Goal: Task Accomplishment & Management: Manage account settings

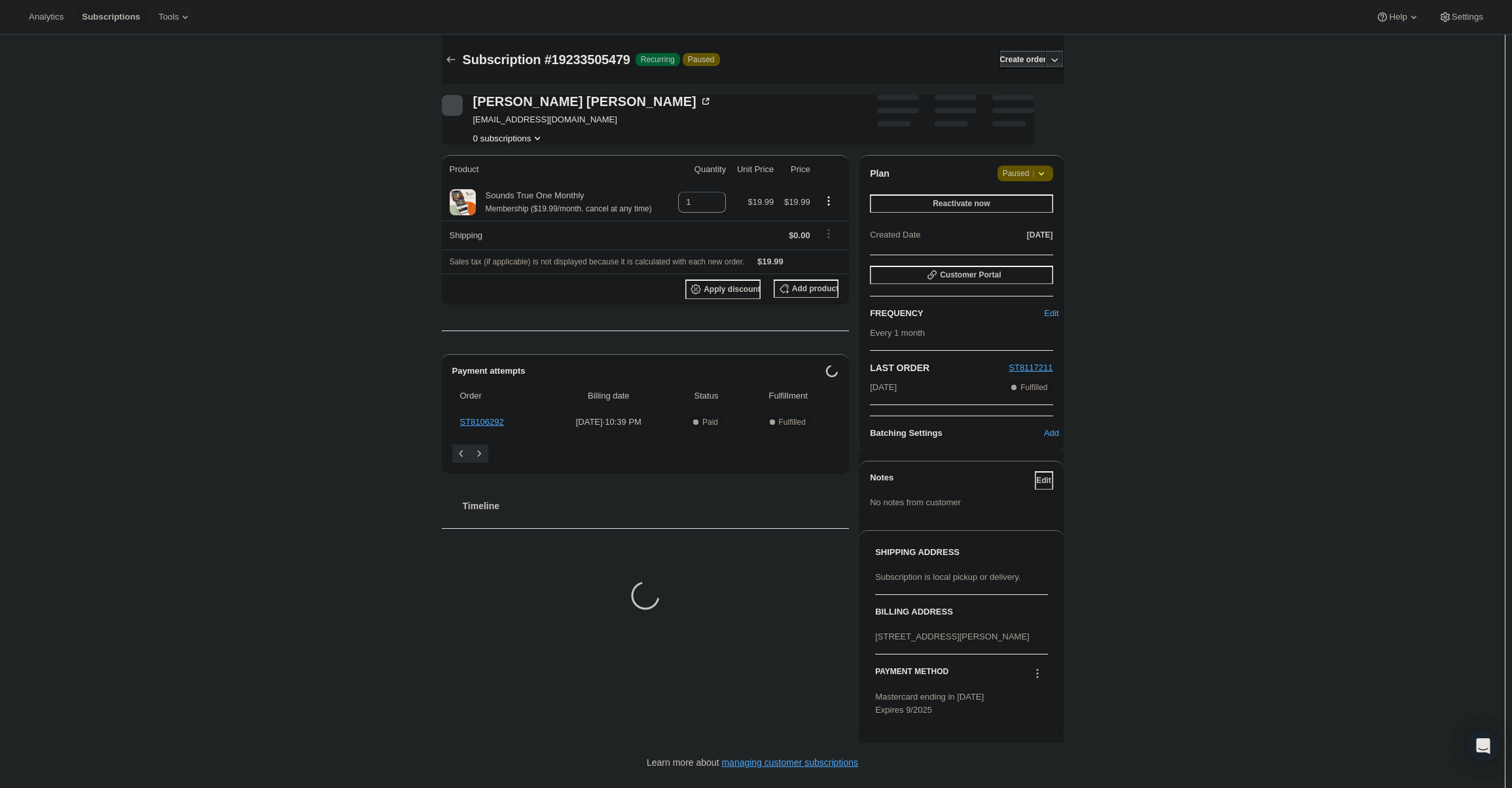
click at [1041, 175] on icon at bounding box center [1042, 174] width 13 height 13
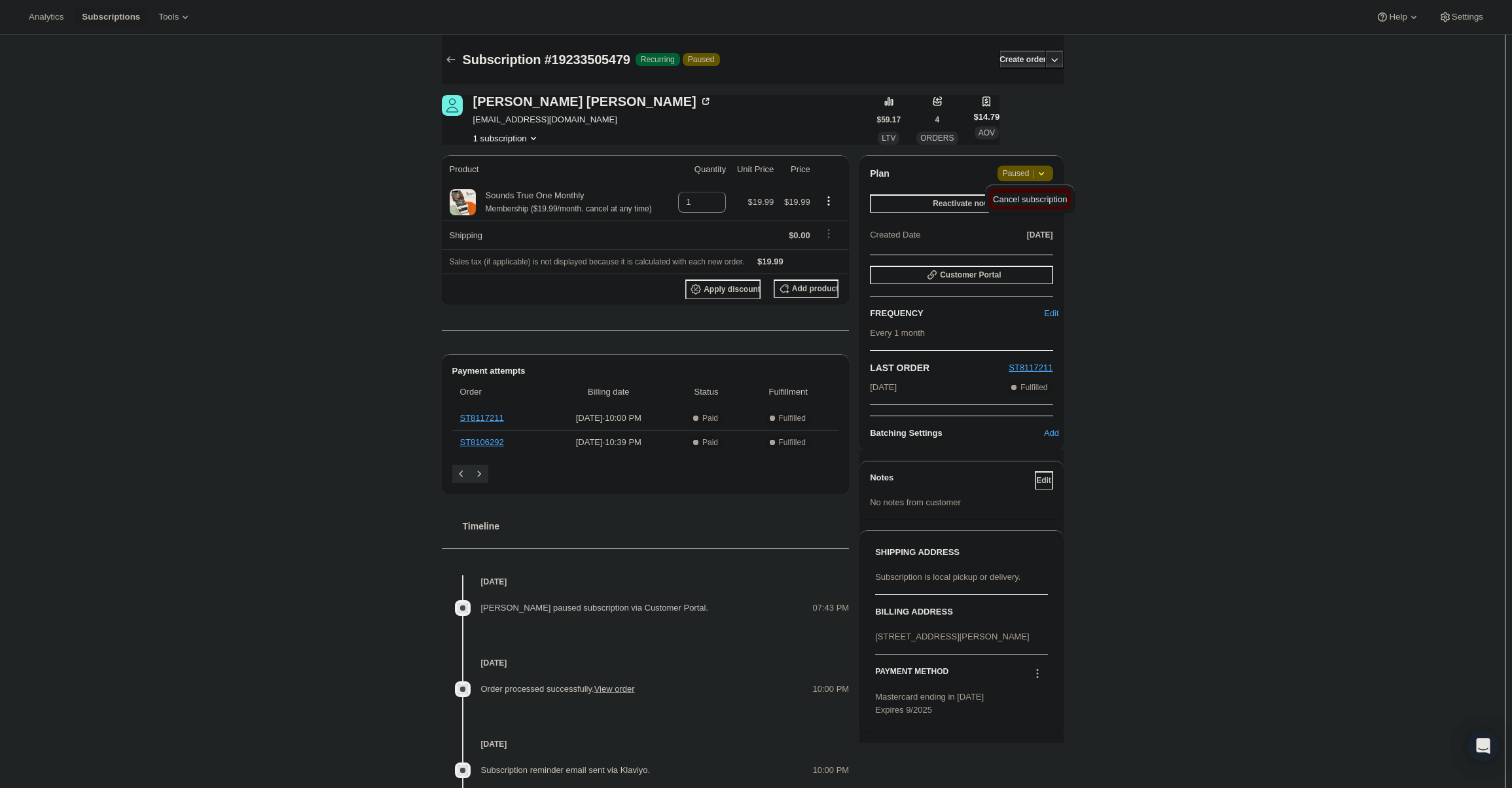
click at [1038, 199] on span "Cancel subscription" at bounding box center [1030, 199] width 74 height 10
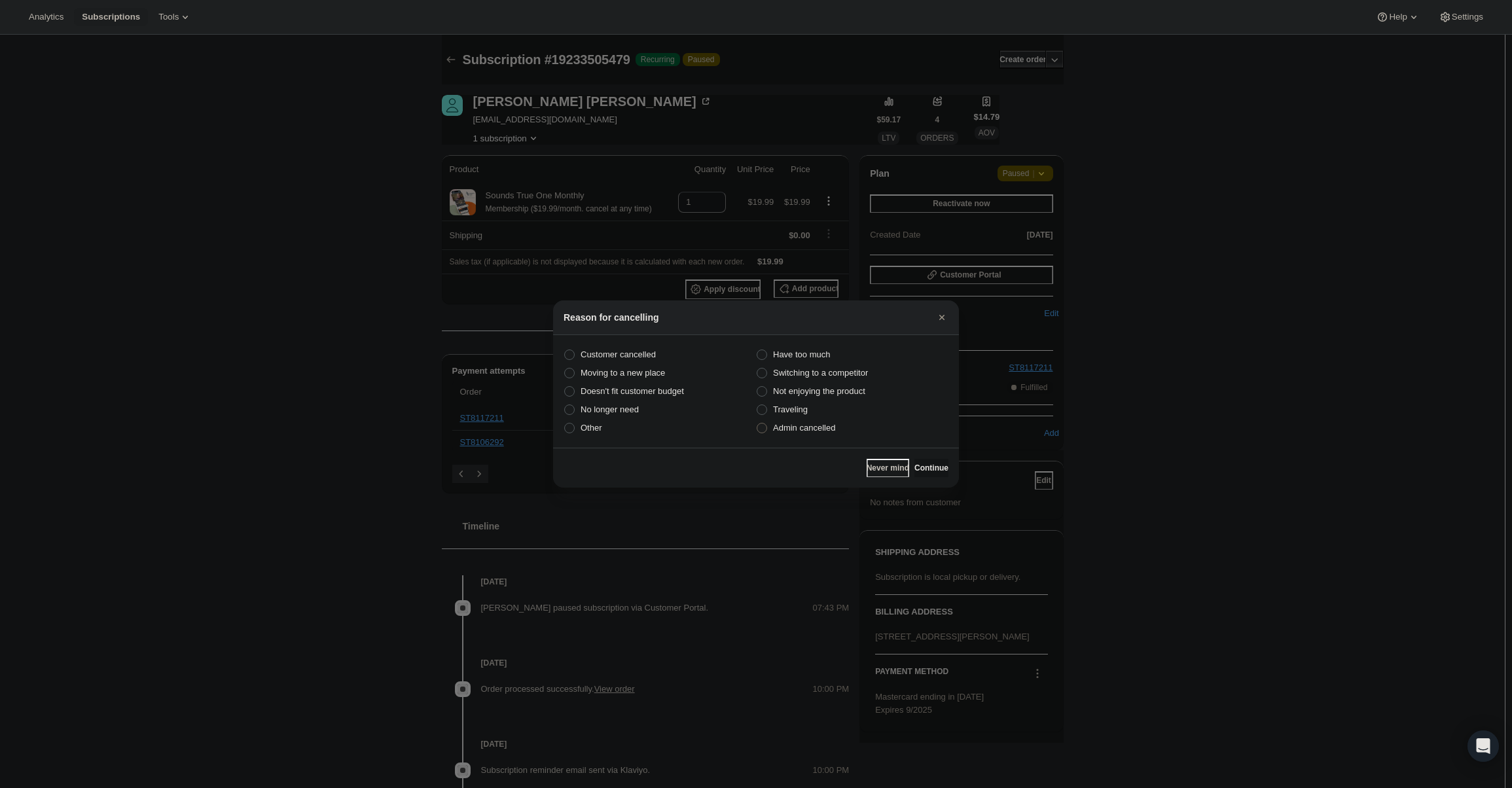
click at [836, 430] on label "Admin cancelled" at bounding box center [852, 428] width 193 height 19
click at [758, 424] on input "Admin cancelled" at bounding box center [757, 423] width 1 height 1
radio input "true"
click at [921, 468] on span "Continue" at bounding box center [932, 468] width 34 height 10
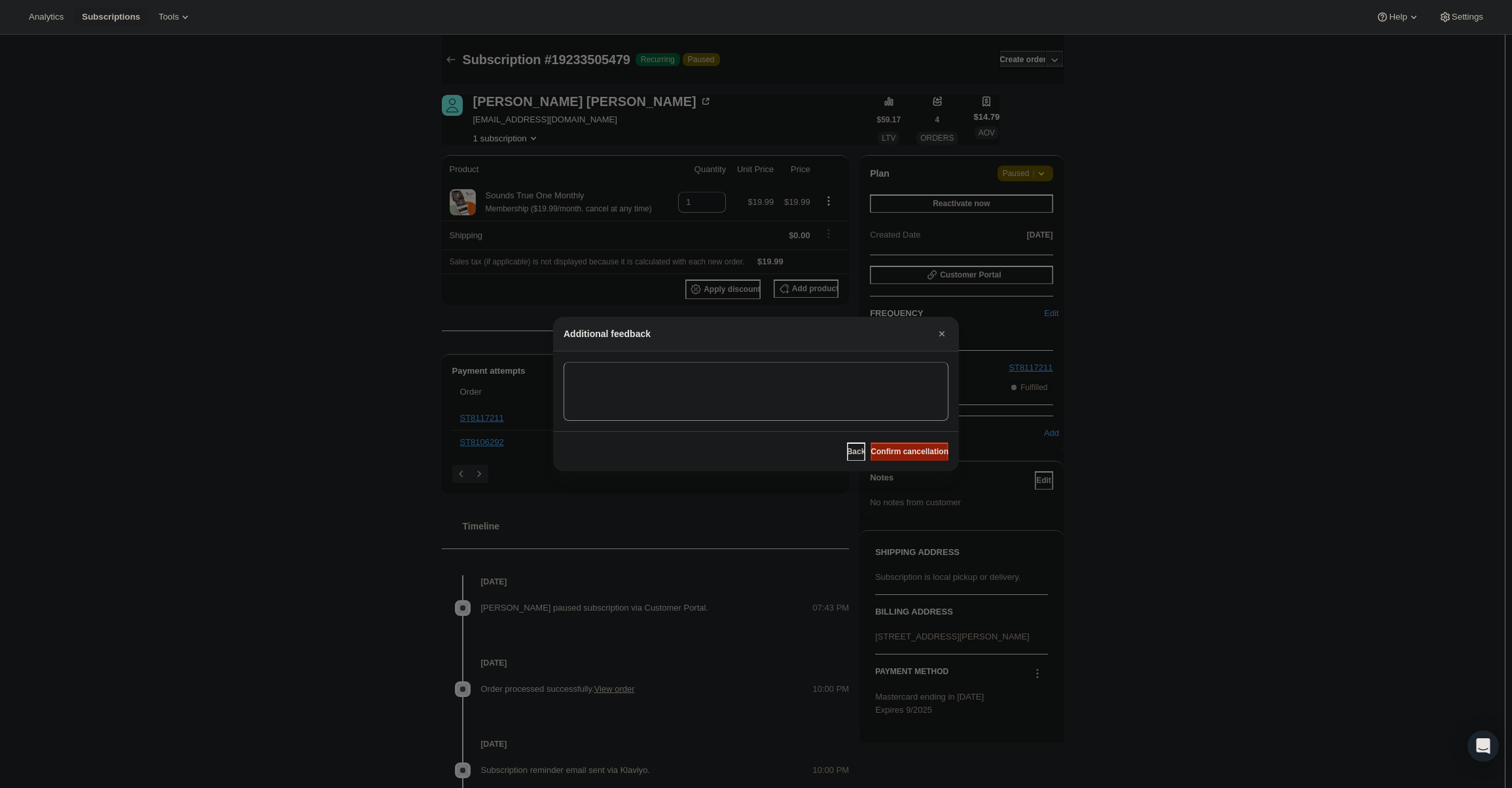
click at [923, 453] on span "Confirm cancellation" at bounding box center [909, 452] width 78 height 10
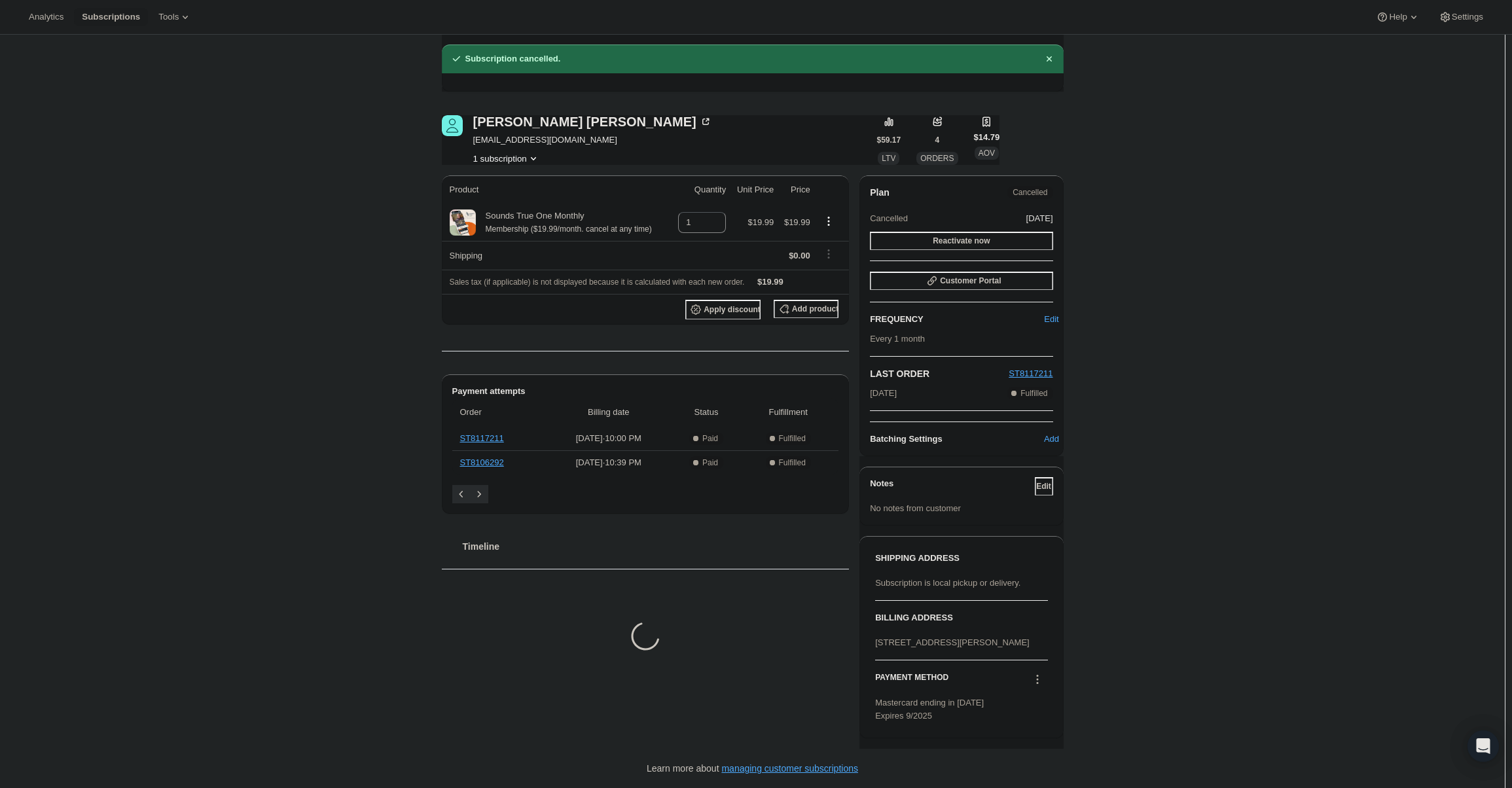
scroll to position [108, 0]
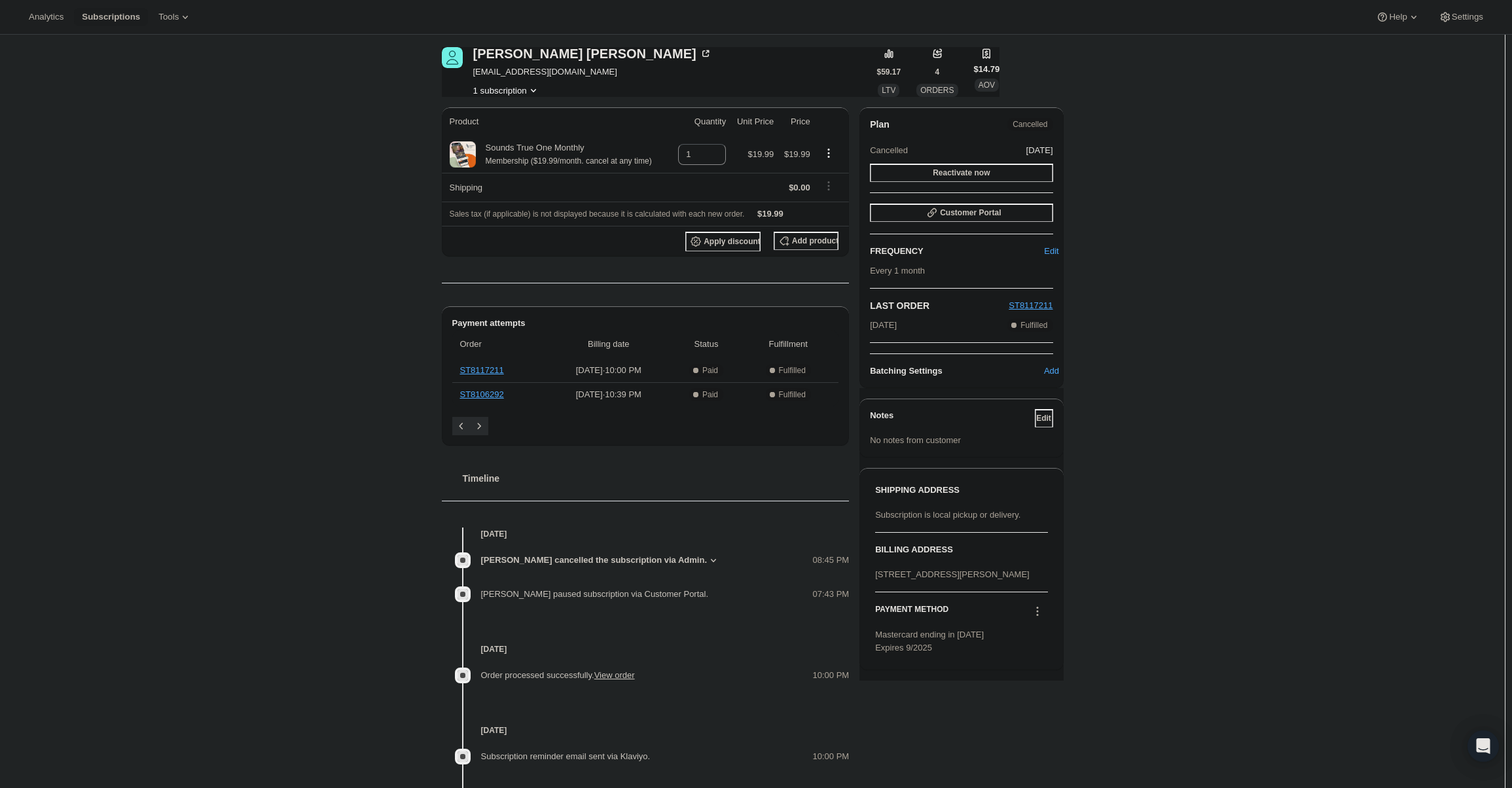
drag, startPoint x: 1047, startPoint y: 623, endPoint x: 1041, endPoint y: 631, distance: 10.0
click at [1046, 623] on div "PAYMENT METHOD Mastercard ending in 1394 Expires 9/2025" at bounding box center [961, 624] width 172 height 62
click at [1039, 618] on icon at bounding box center [1038, 611] width 13 height 13
click at [1134, 606] on div "Subscription #19233505479. This page is ready Subscription #19233505479 Success…" at bounding box center [753, 405] width 1505 height 957
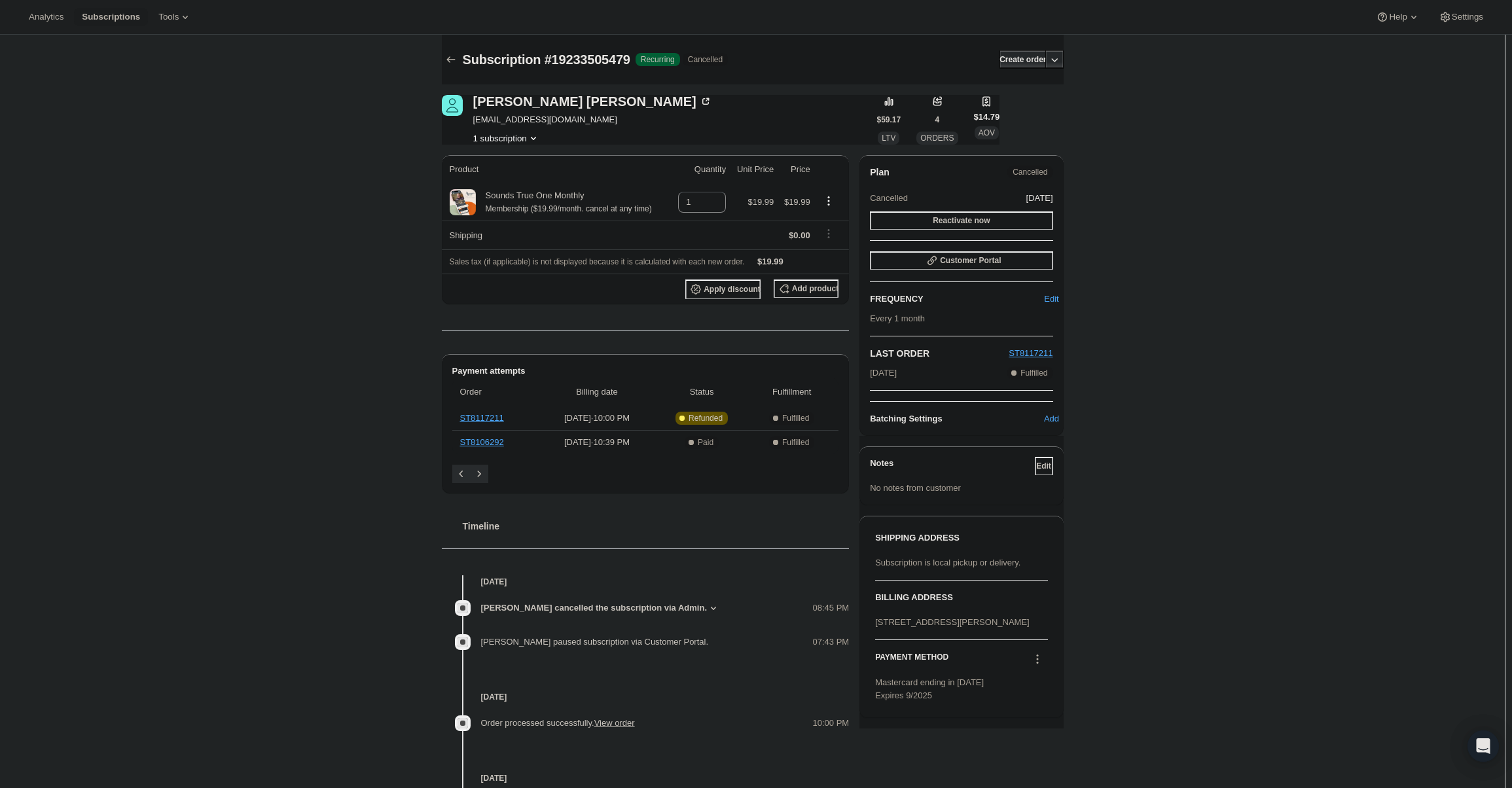
click at [657, 690] on h4 "[DATE]" at bounding box center [645, 697] width 408 height 13
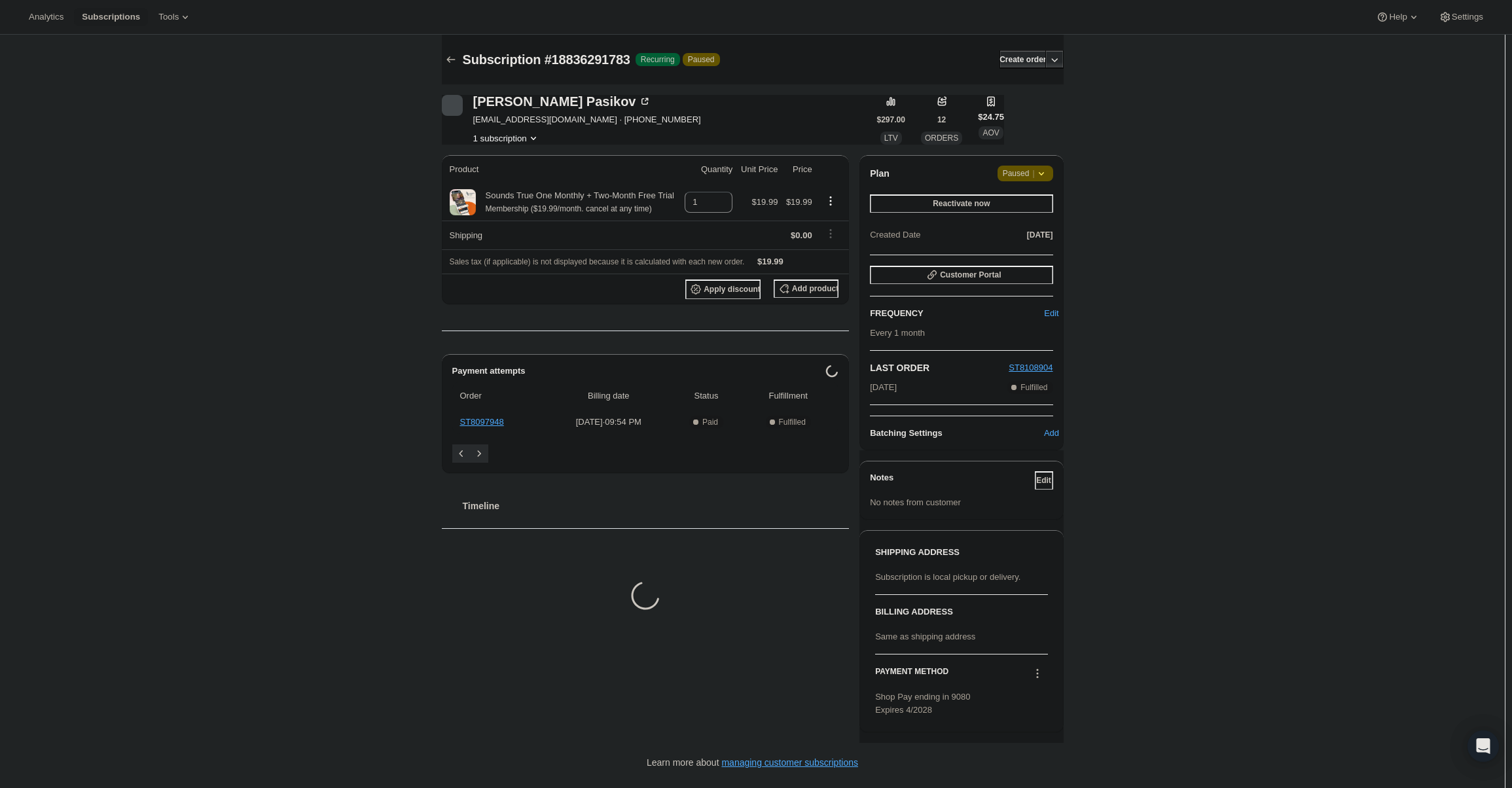
click at [1039, 179] on icon at bounding box center [1042, 174] width 13 height 13
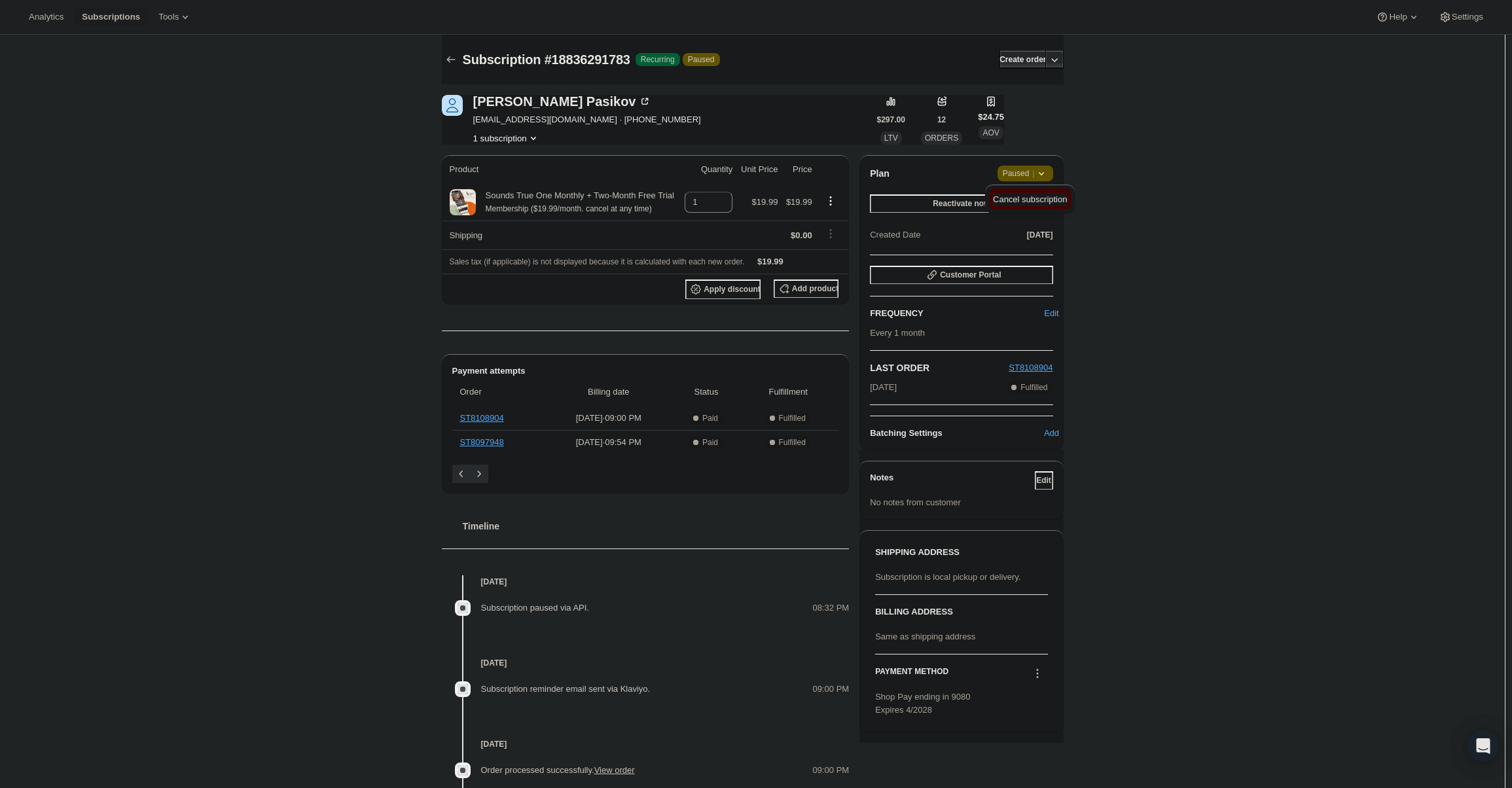
click at [1034, 202] on span "Cancel subscription" at bounding box center [1030, 199] width 74 height 10
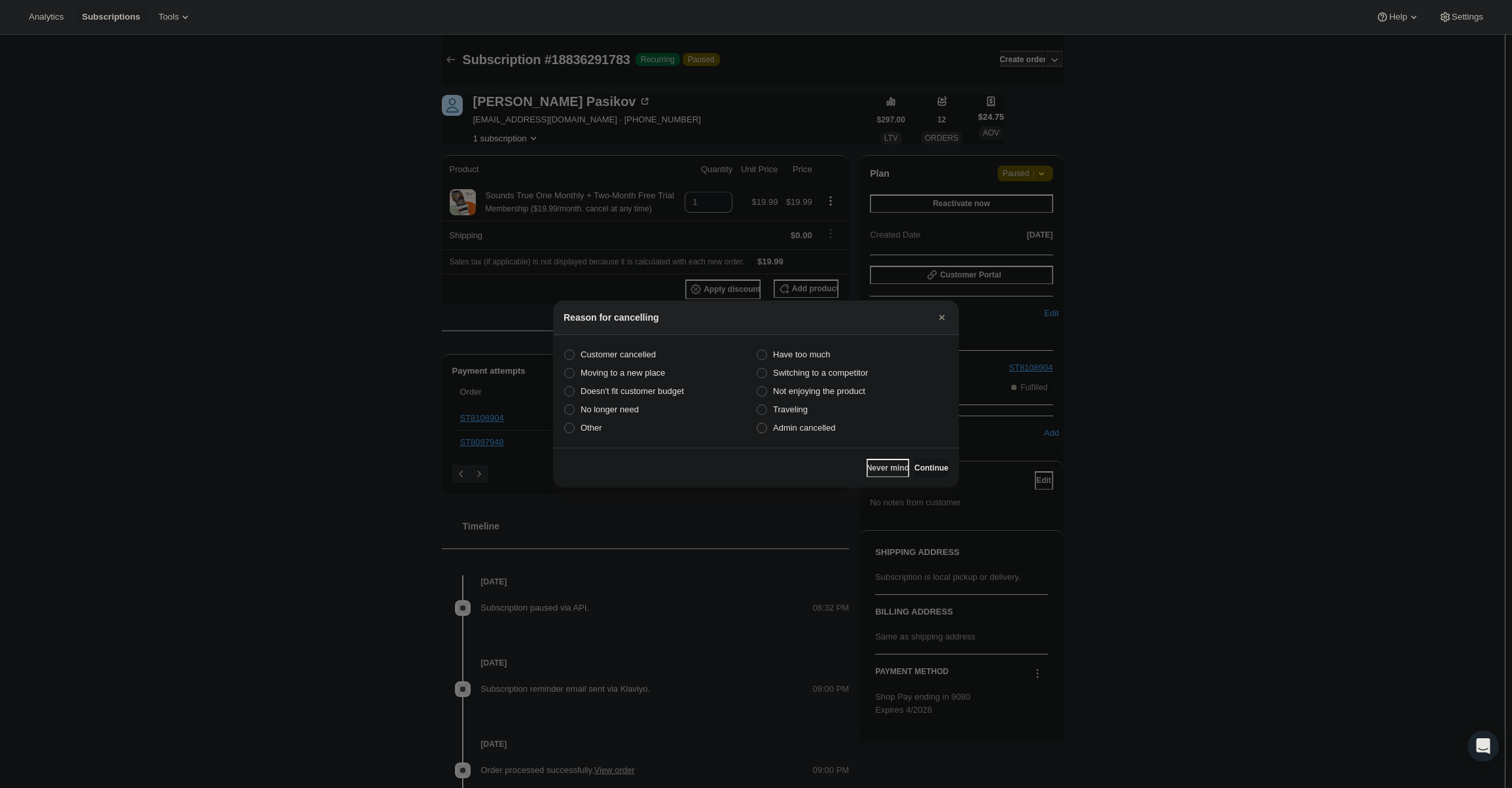
click at [829, 433] on span "Admin cancelled" at bounding box center [804, 428] width 62 height 10
click at [758, 424] on input "Admin cancelled" at bounding box center [757, 423] width 1 height 1
radio input "true"
click at [927, 463] on button "Continue" at bounding box center [932, 468] width 34 height 19
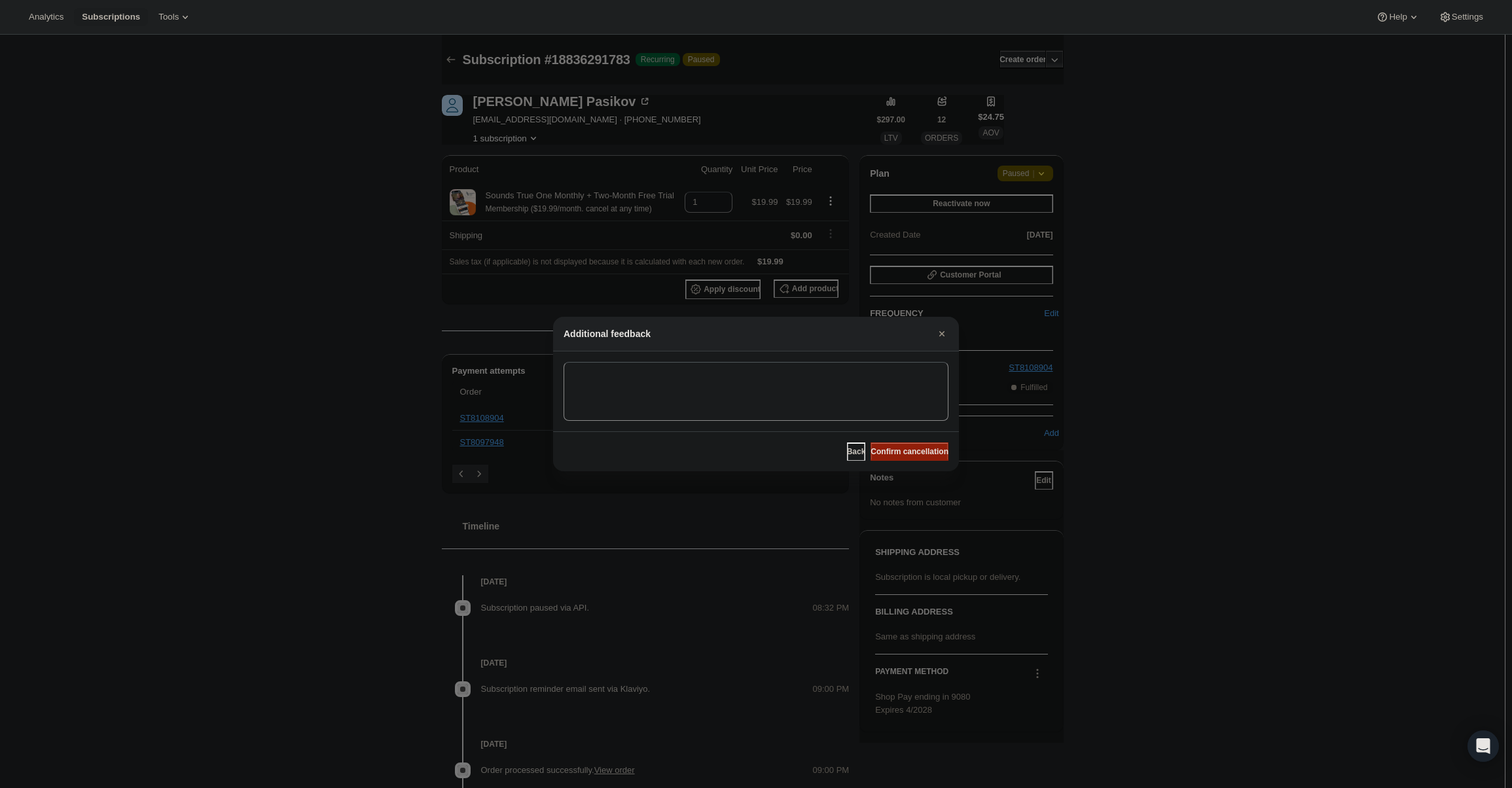
click at [923, 448] on span "Confirm cancellation" at bounding box center [909, 452] width 78 height 10
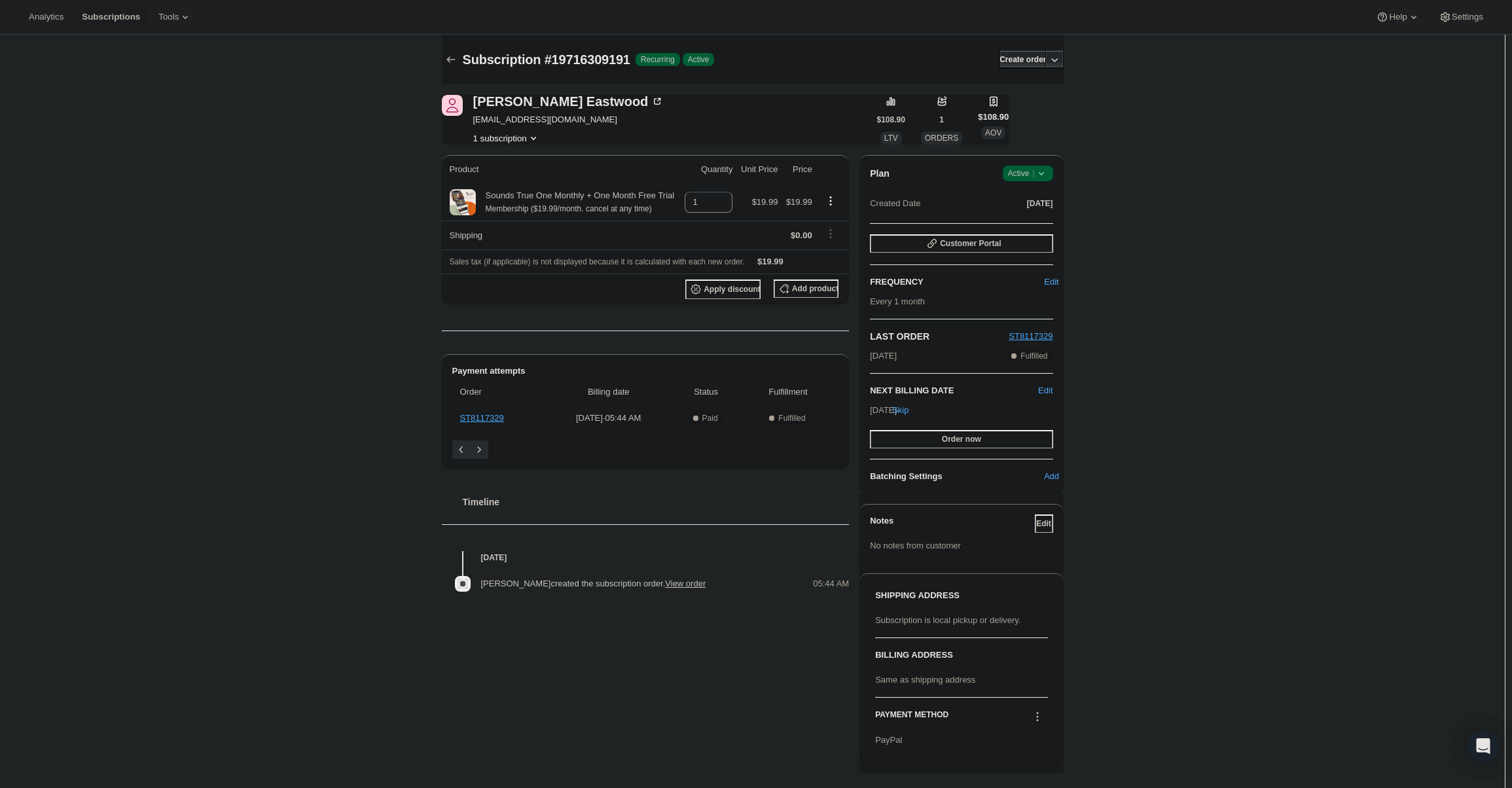
drag, startPoint x: 1021, startPoint y: 167, endPoint x: 1023, endPoint y: 180, distance: 13.2
click at [1021, 167] on span "Active |" at bounding box center [1028, 174] width 40 height 13
click at [1030, 228] on span "Cancel subscription" at bounding box center [1032, 222] width 74 height 13
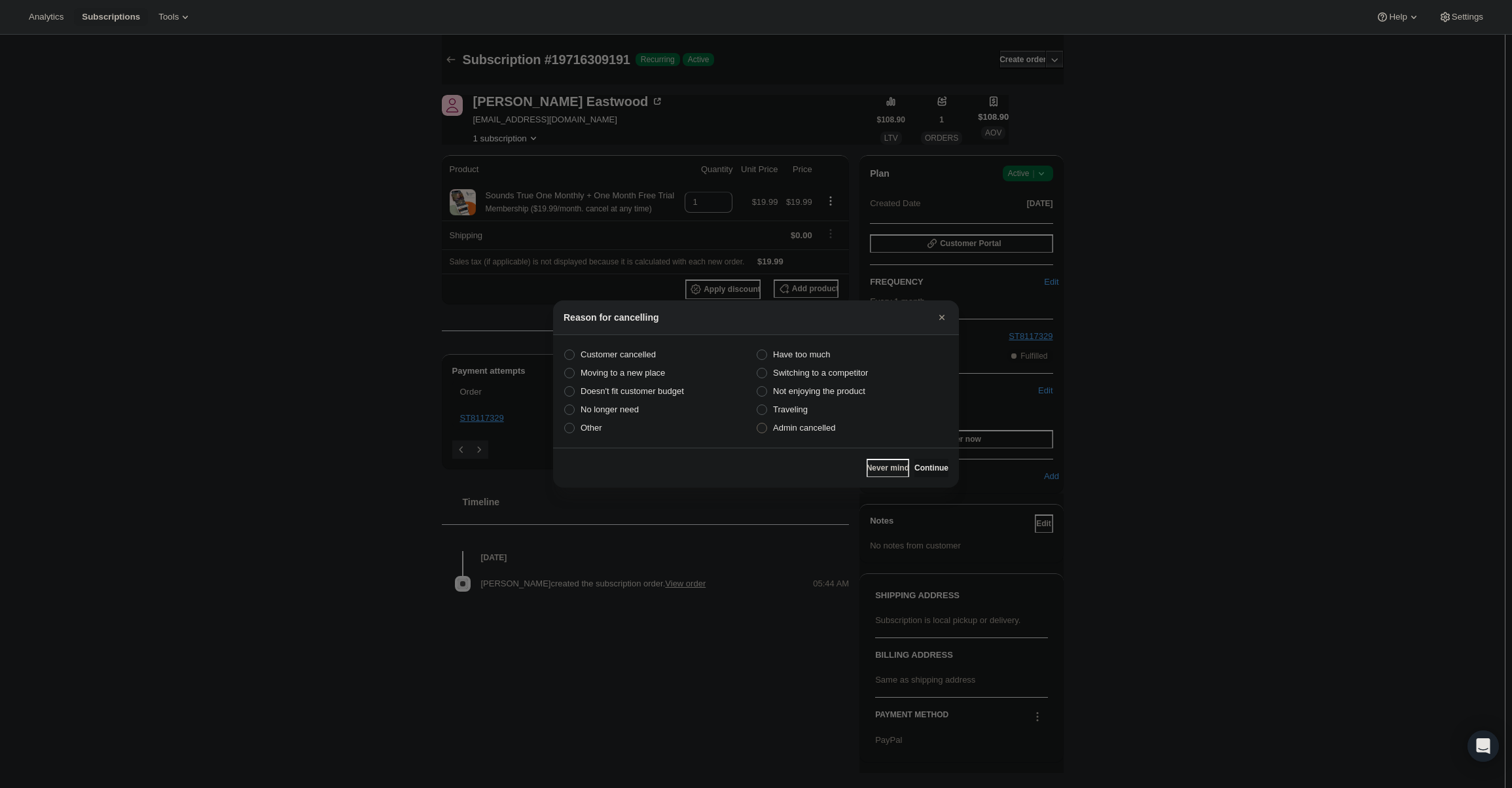
click at [820, 429] on span "Admin cancelled" at bounding box center [804, 428] width 62 height 10
click at [758, 424] on input "Admin cancelled" at bounding box center [757, 423] width 1 height 1
radio input "true"
click at [917, 460] on button "Continue" at bounding box center [932, 468] width 34 height 19
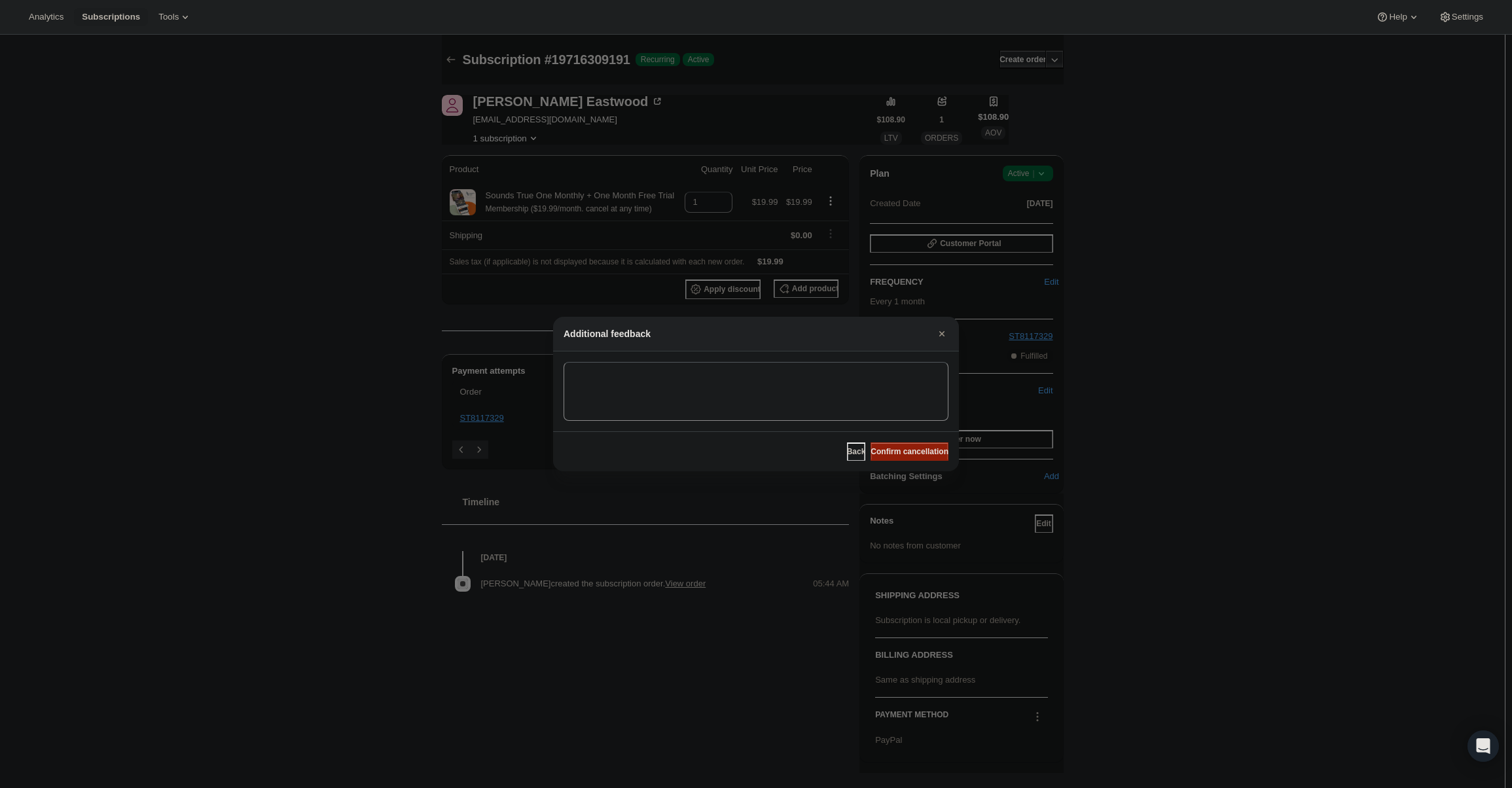
click at [919, 442] on button "Confirm cancellation" at bounding box center [909, 452] width 78 height 19
